Goal: Transaction & Acquisition: Purchase product/service

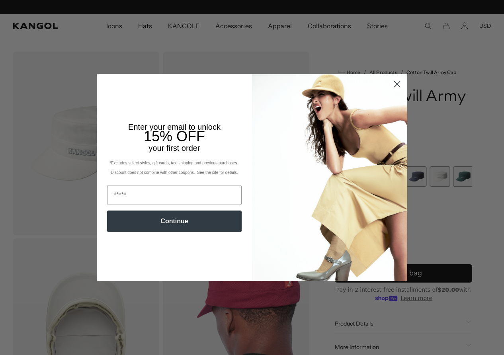
scroll to position [0, 164]
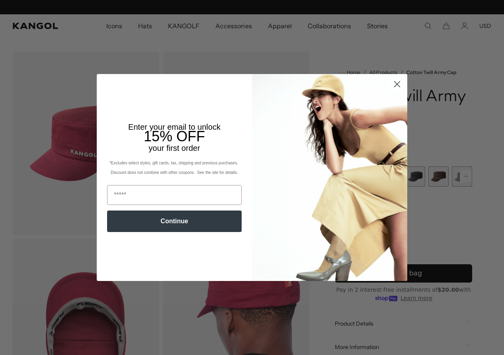
scroll to position [0, 164]
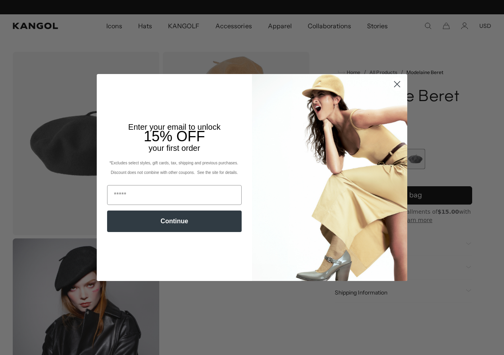
scroll to position [0, 164]
